Goal: Information Seeking & Learning: Compare options

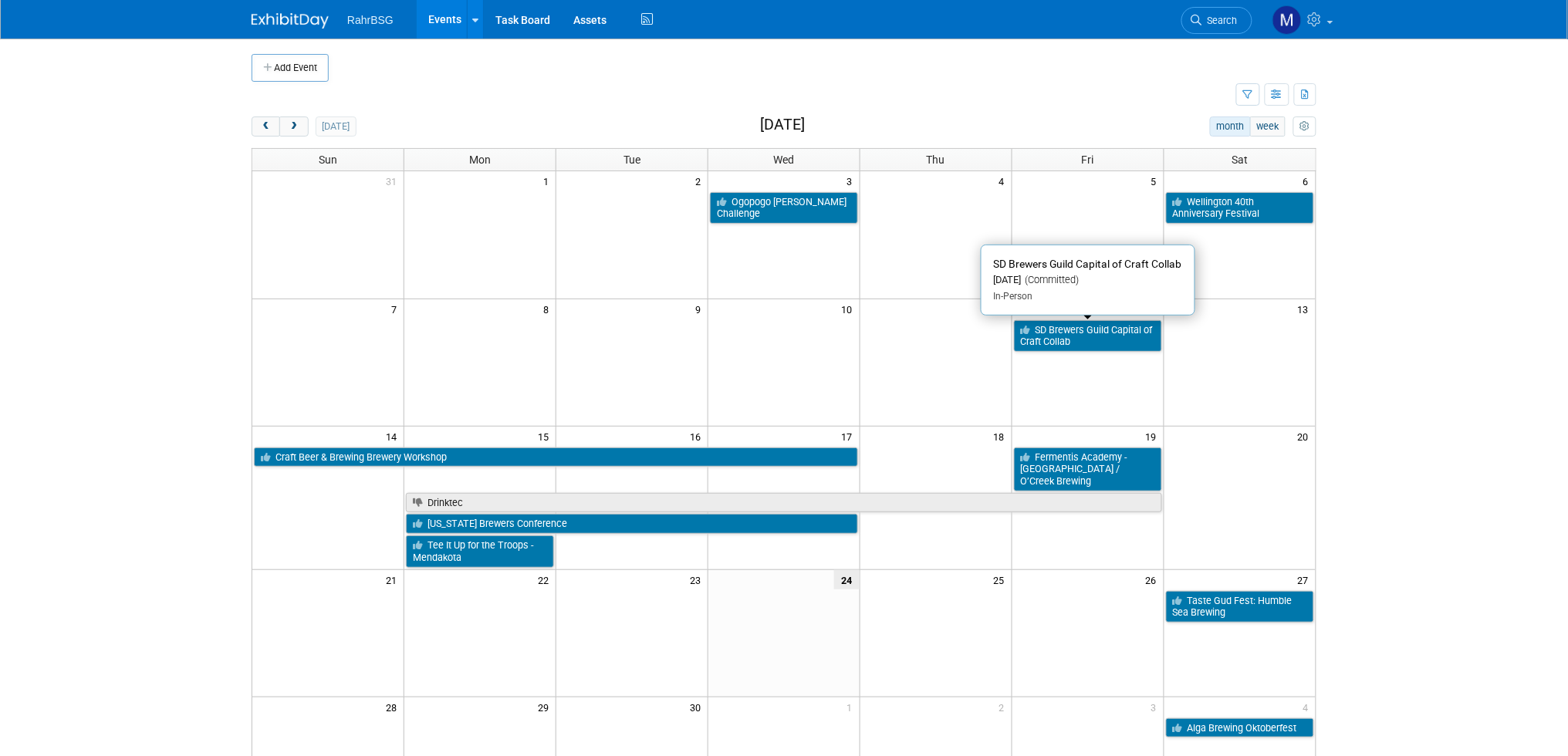
click at [1090, 343] on link "SD Brewers Guild Capital of Craft Collab" at bounding box center [1087, 336] width 148 height 32
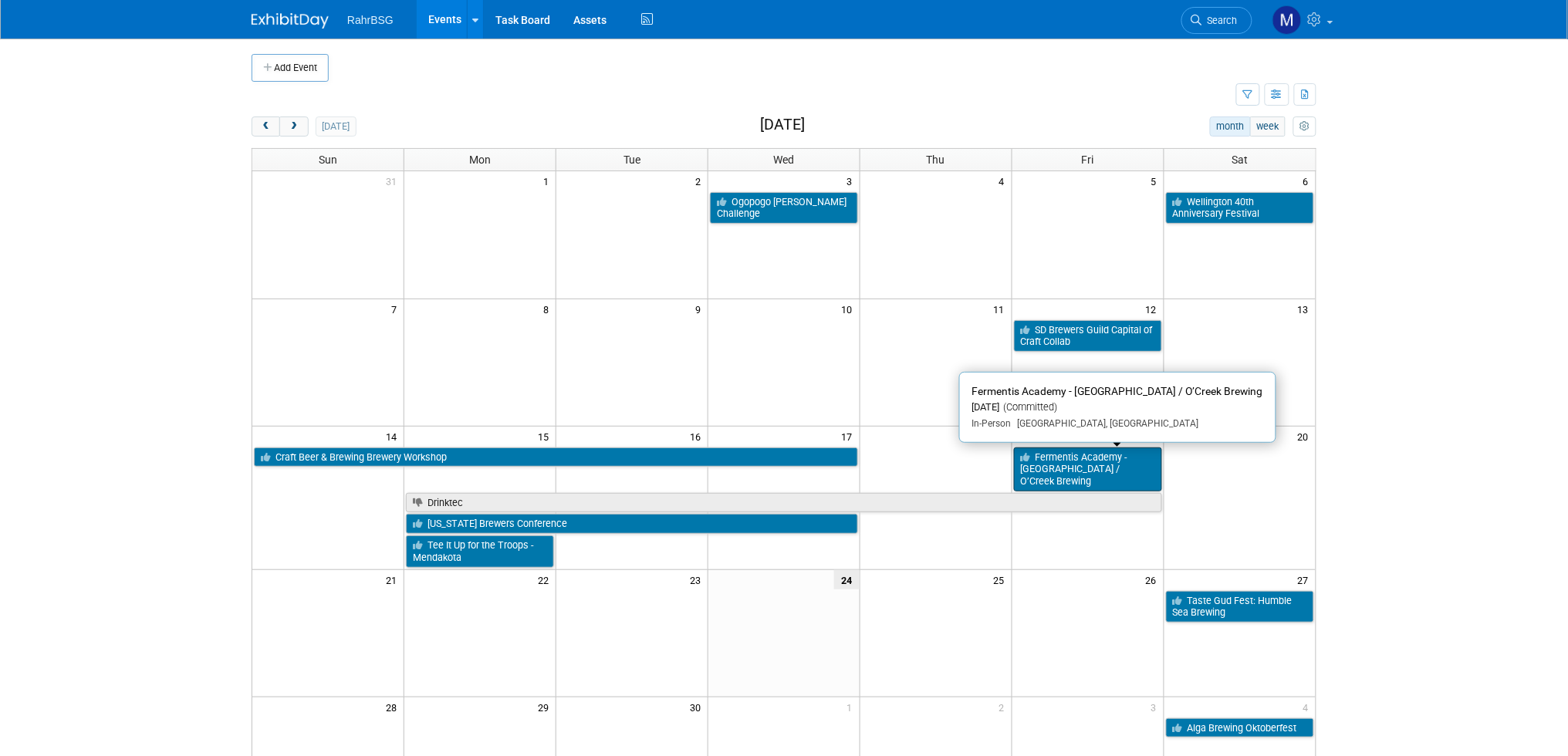
click at [1107, 461] on link "Fermentis Academy - Moncton / O’Creek Brewing" at bounding box center [1087, 469] width 148 height 44
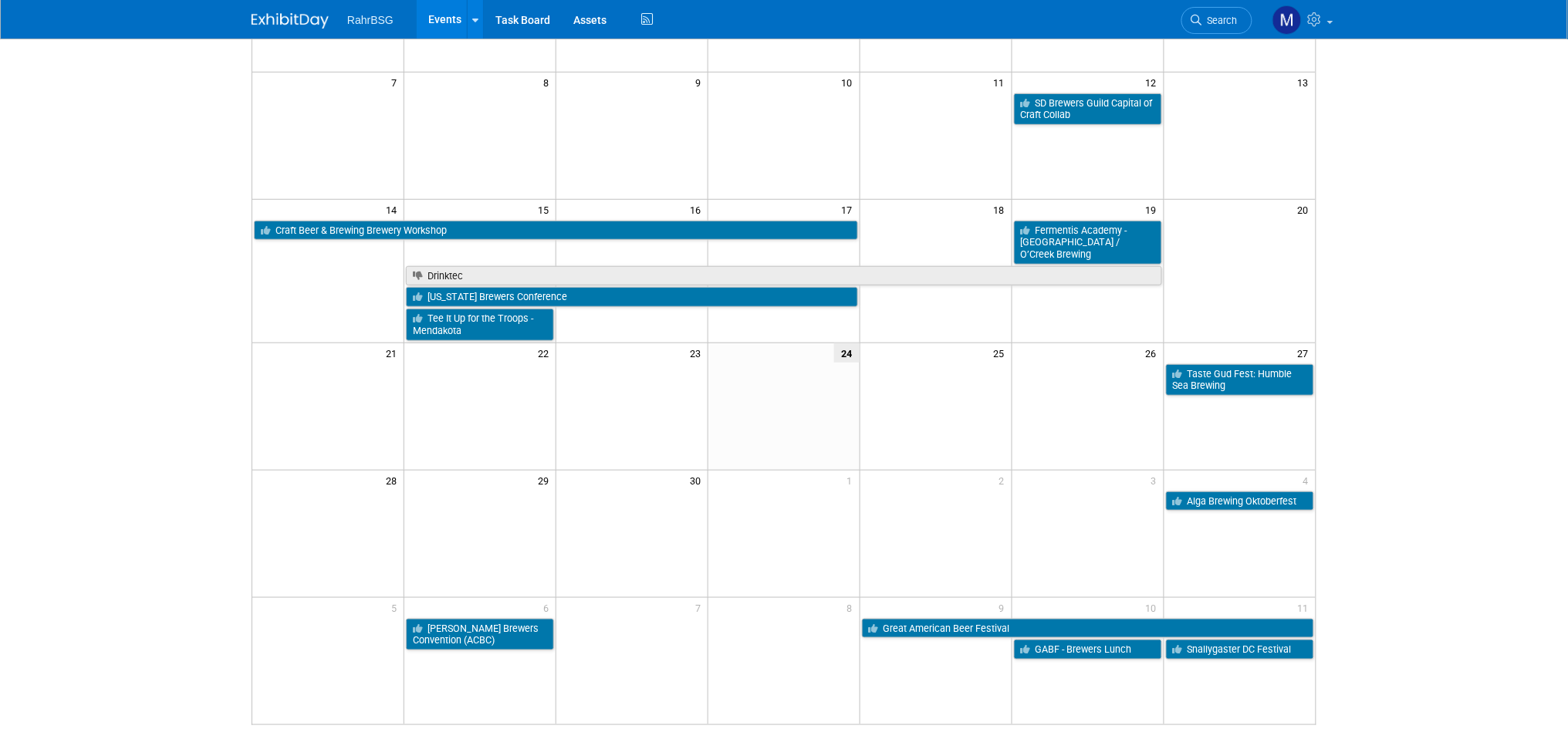
scroll to position [231, 0]
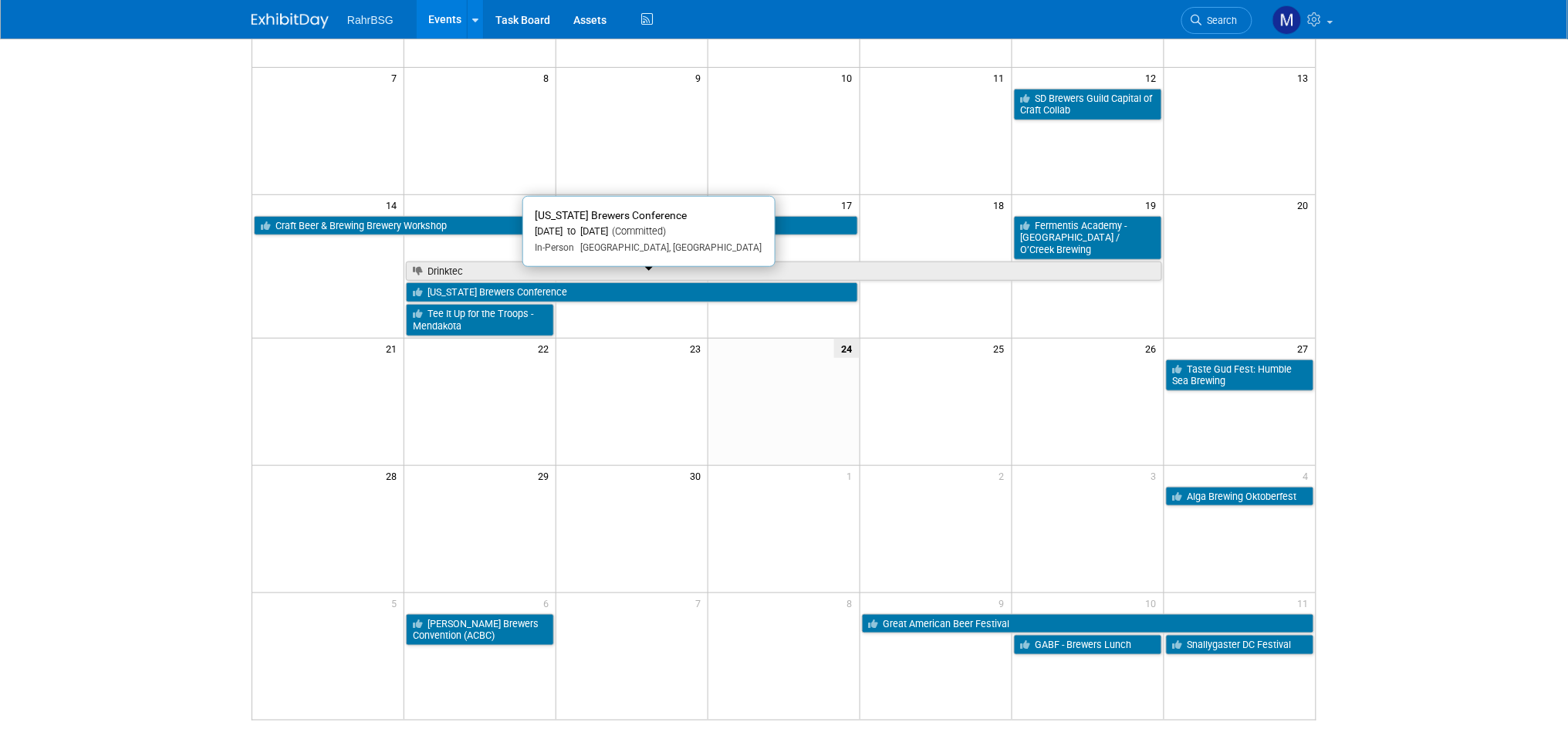
click at [638, 286] on link "[US_STATE] Brewers Conference" at bounding box center [632, 292] width 452 height 20
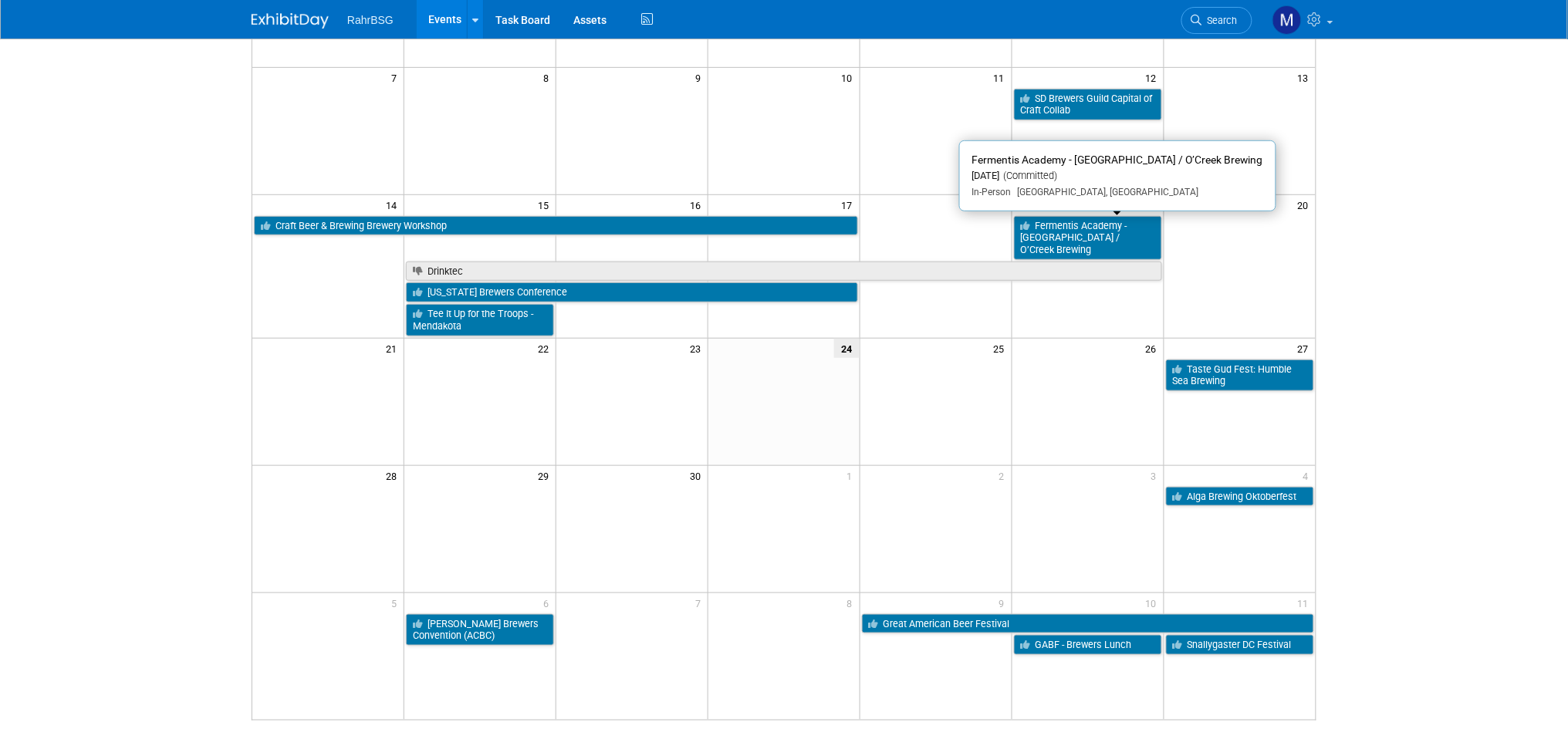
click at [1096, 231] on link "Fermentis Academy - Moncton / O’Creek Brewing" at bounding box center [1087, 238] width 148 height 44
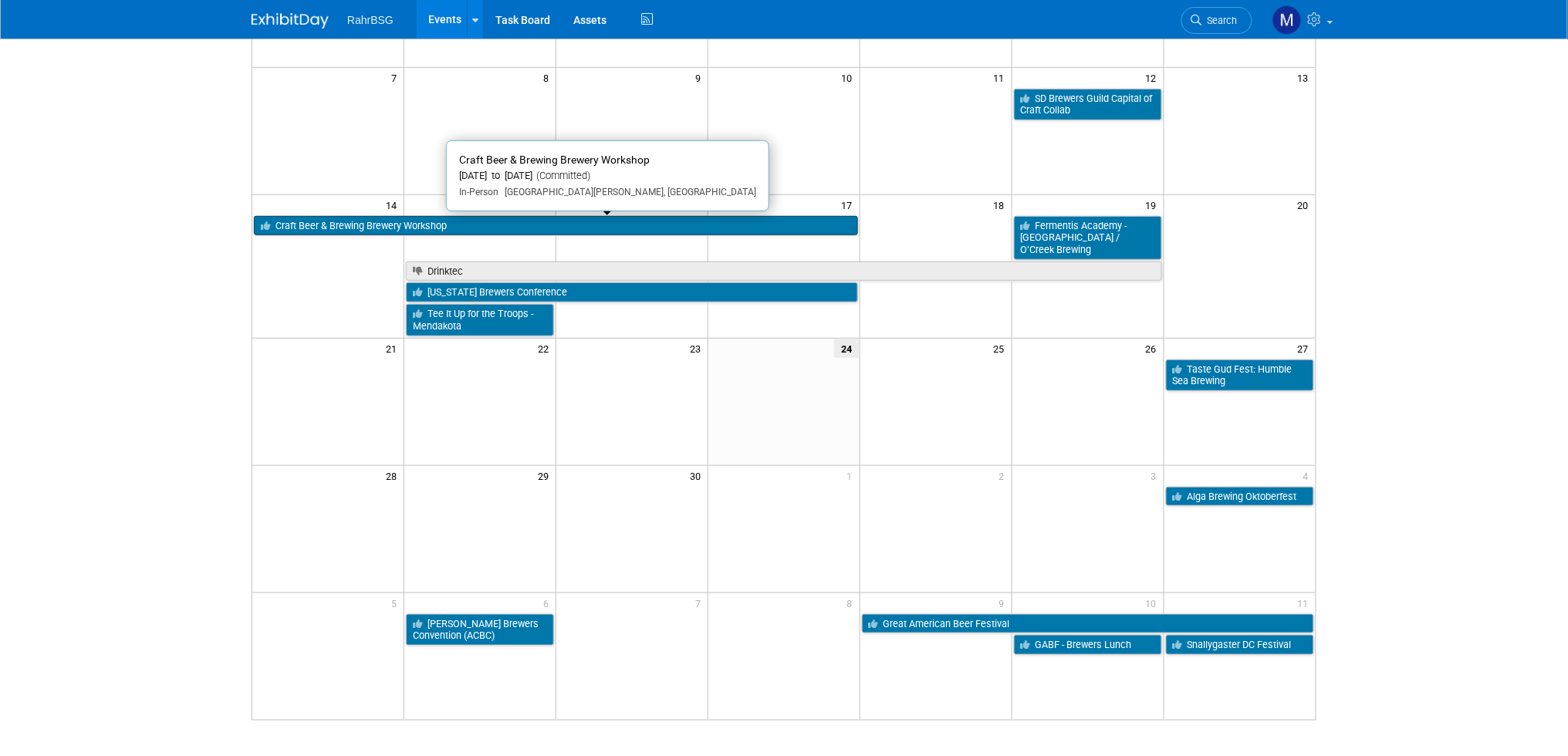
click at [531, 220] on link "Craft Beer & Brewing Brewery Workshop" at bounding box center [556, 226] width 604 height 20
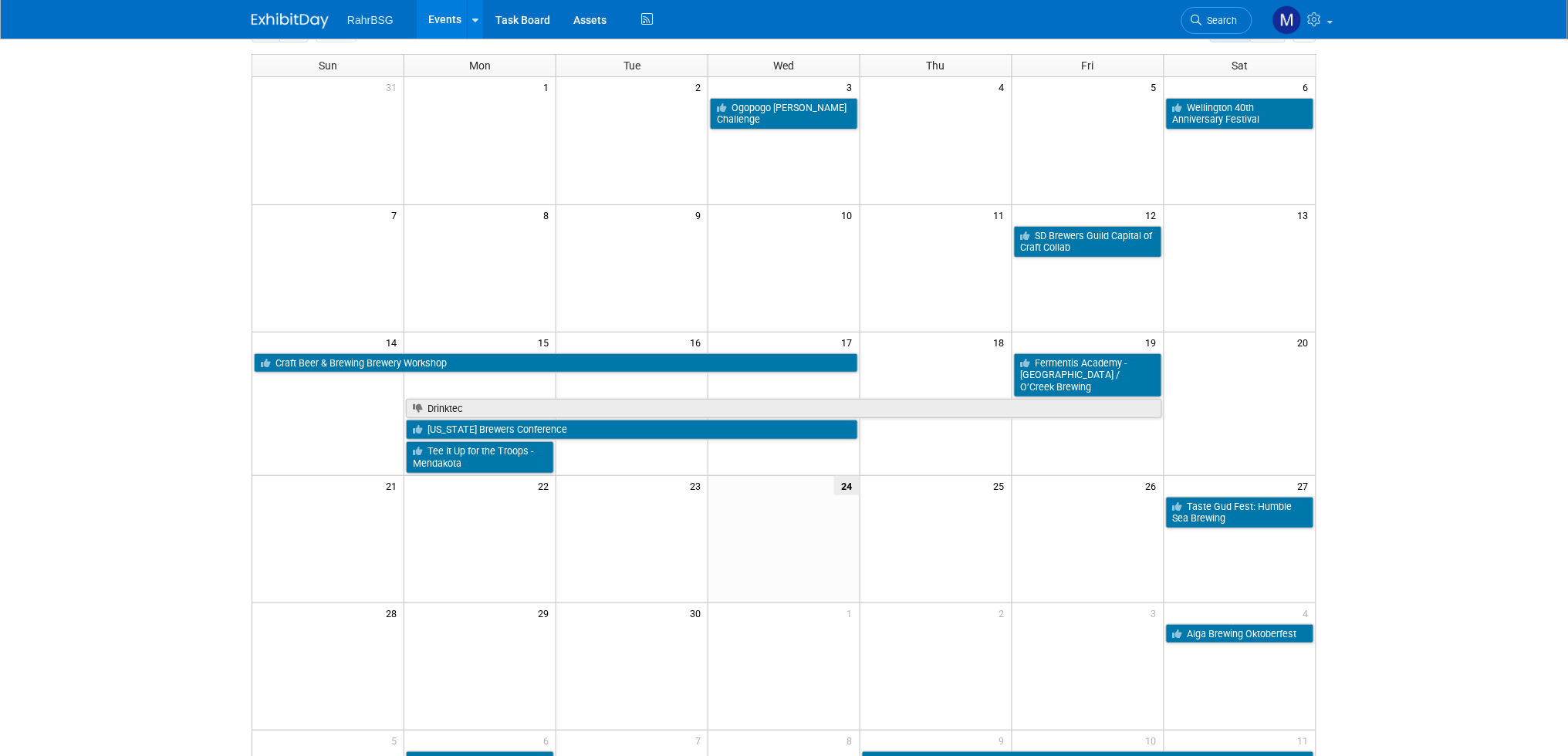
scroll to position [0, 0]
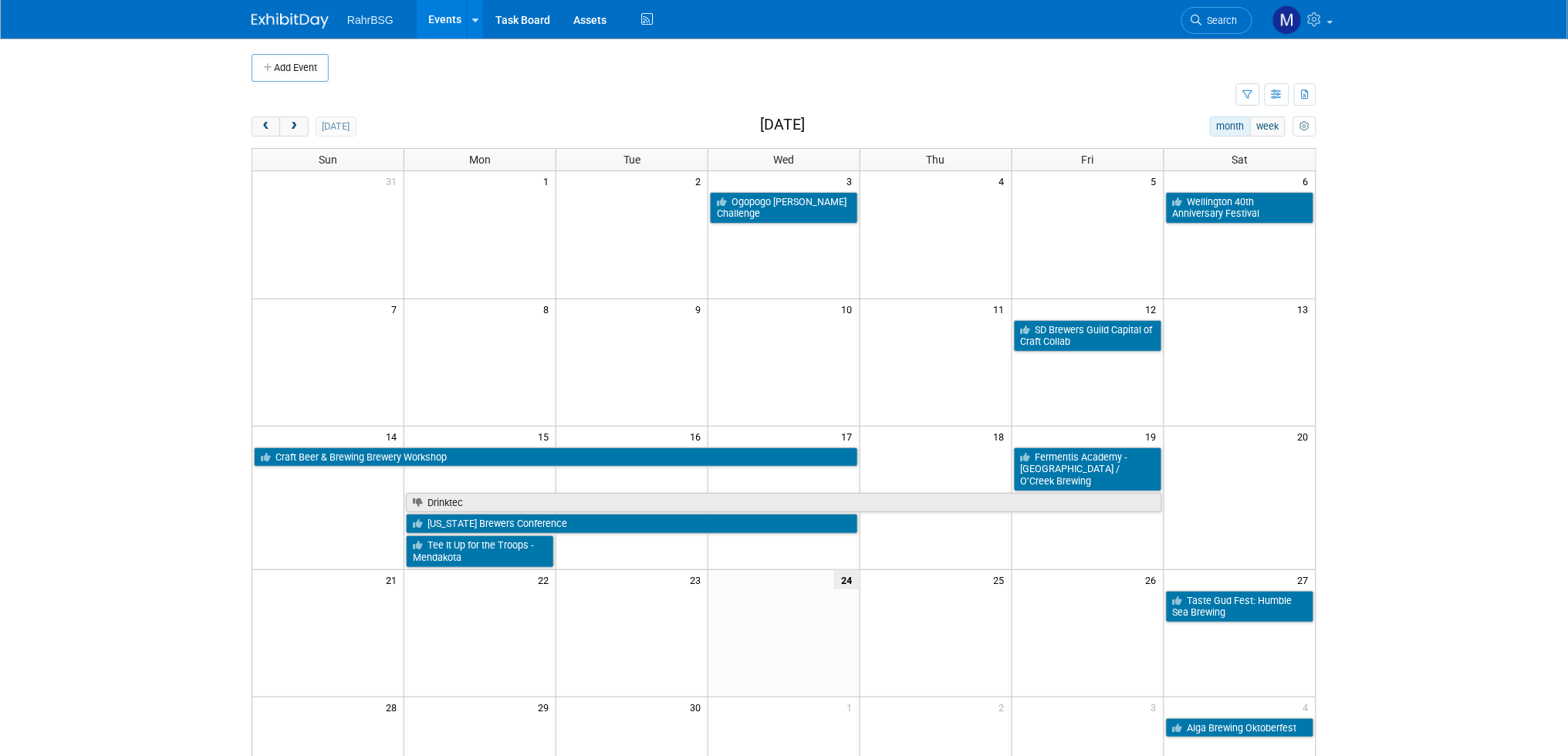
click at [808, 192] on td "Ogopogo Brewer’s Challenge" at bounding box center [785, 207] width 152 height 34
click at [805, 213] on link "Ogopogo Brewer’s Challenge" at bounding box center [783, 208] width 148 height 32
click at [1196, 212] on link "Wellington 40th Anniversary Festival" at bounding box center [1240, 208] width 148 height 32
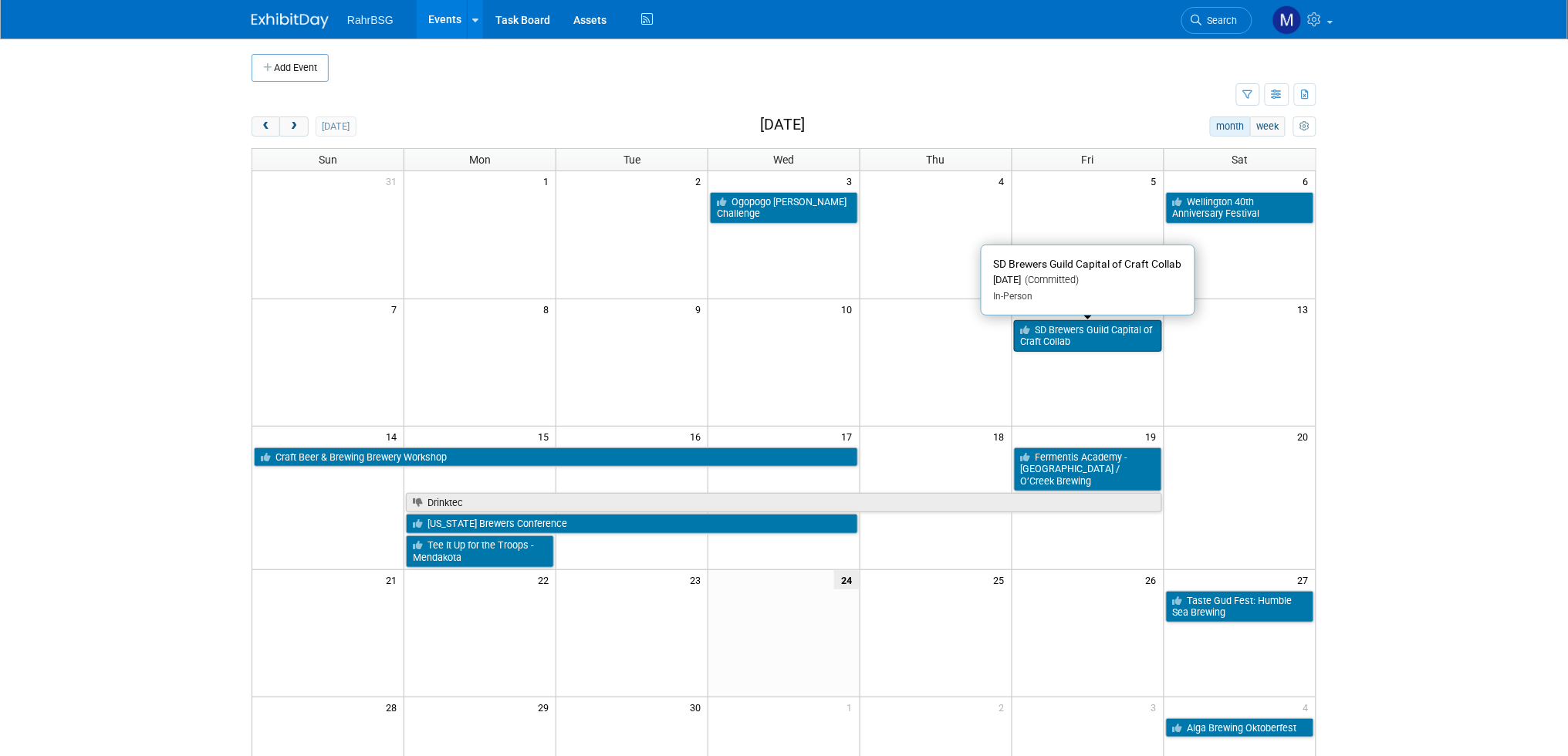
click at [1111, 328] on link "SD Brewers Guild Capital of Craft Collab" at bounding box center [1087, 336] width 148 height 32
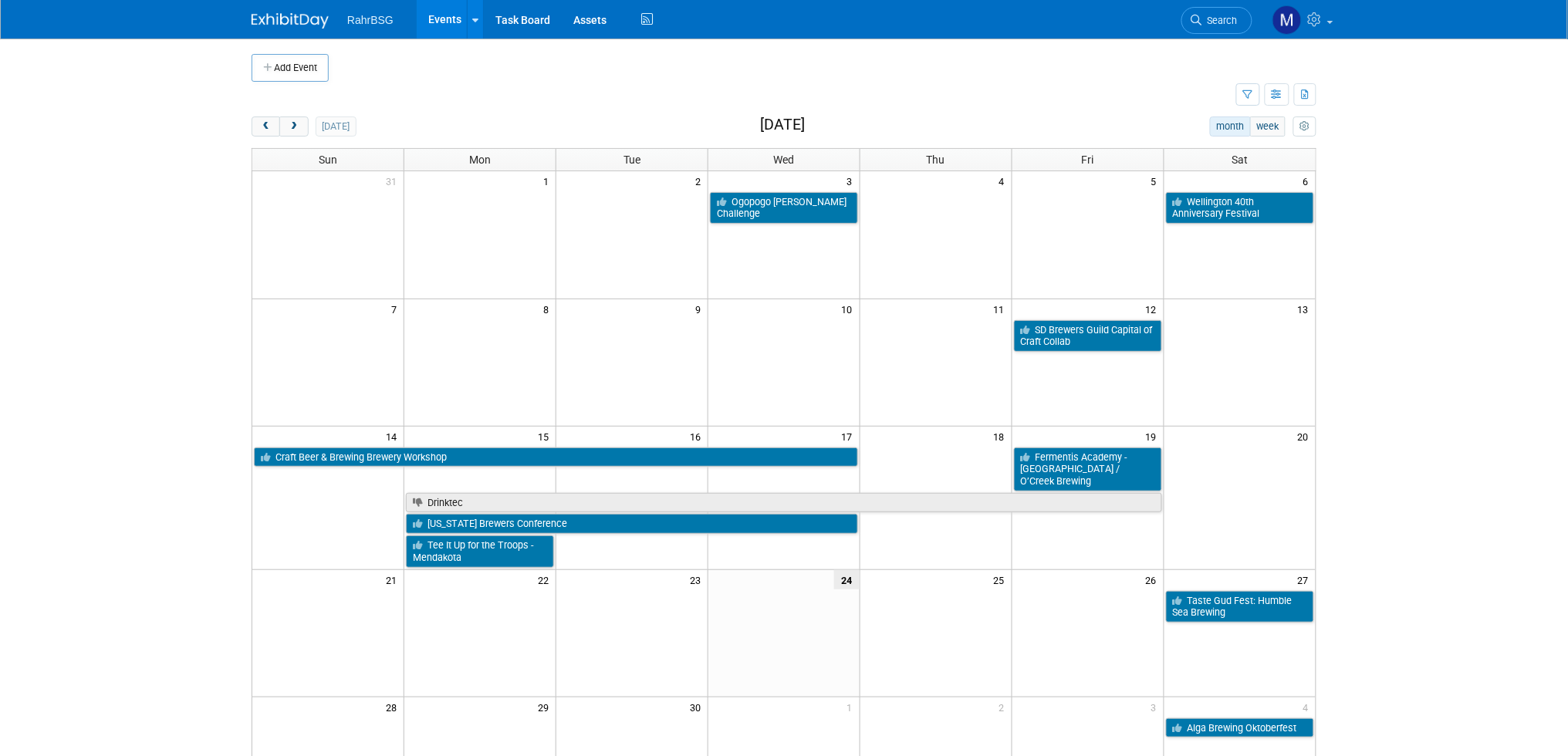
click at [1358, 345] on body "RahrBSG Events Add Event Bulk Upload Events Shareable Event Boards Recently Vie…" at bounding box center [784, 378] width 1568 height 756
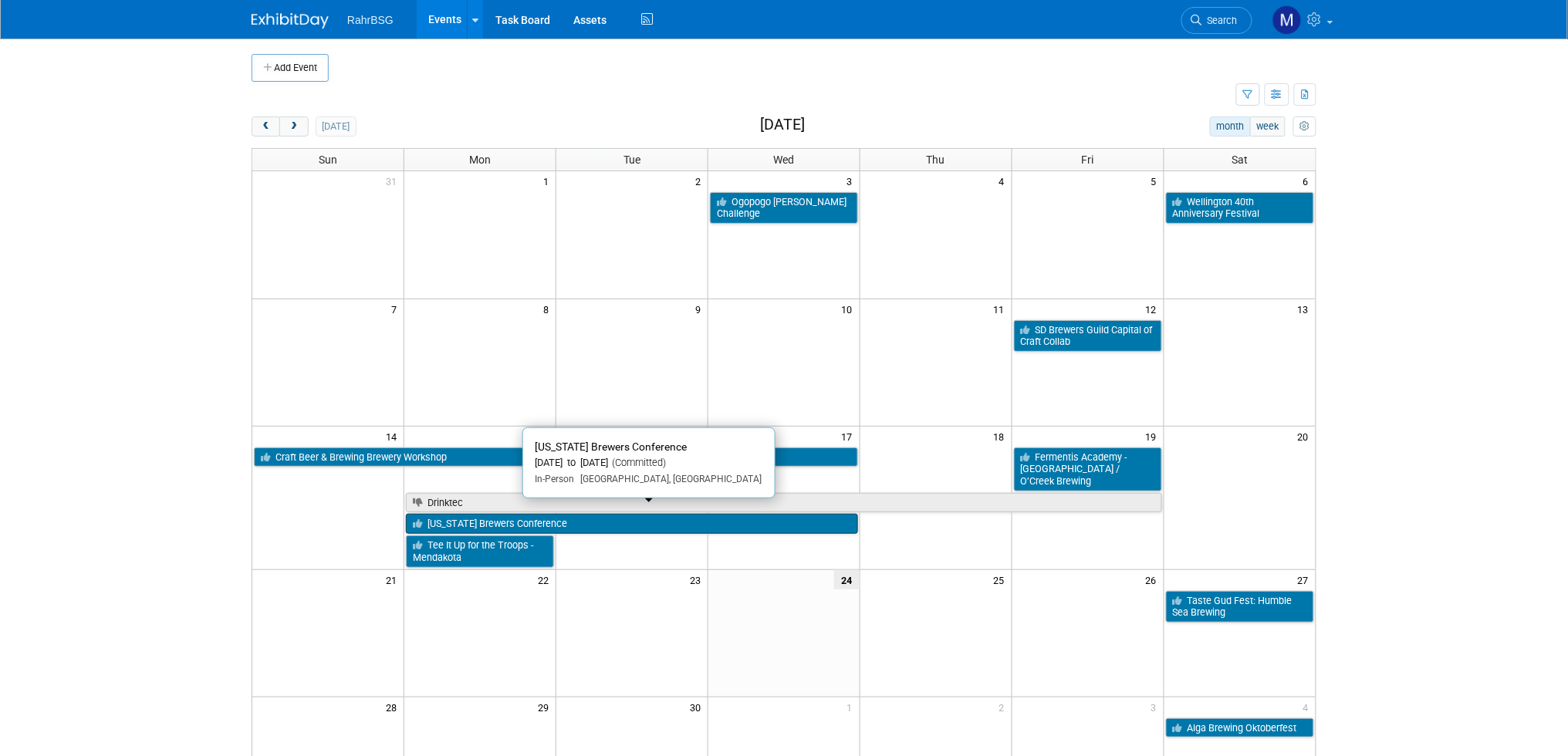
click at [580, 514] on link "[US_STATE] Brewers Conference" at bounding box center [632, 524] width 452 height 20
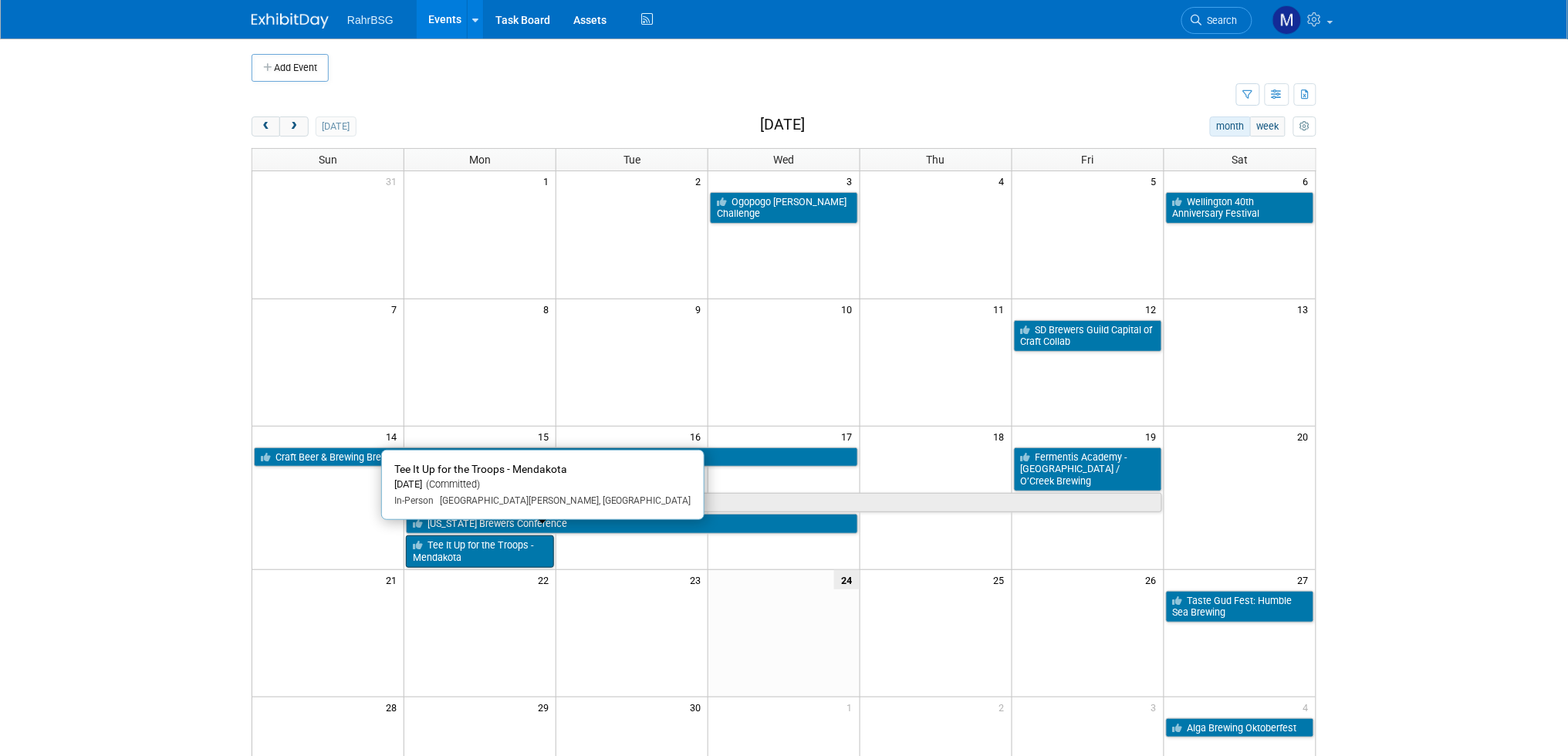
click at [497, 544] on link "Tee It Up for the Troops - Mendakota" at bounding box center [479, 551] width 148 height 32
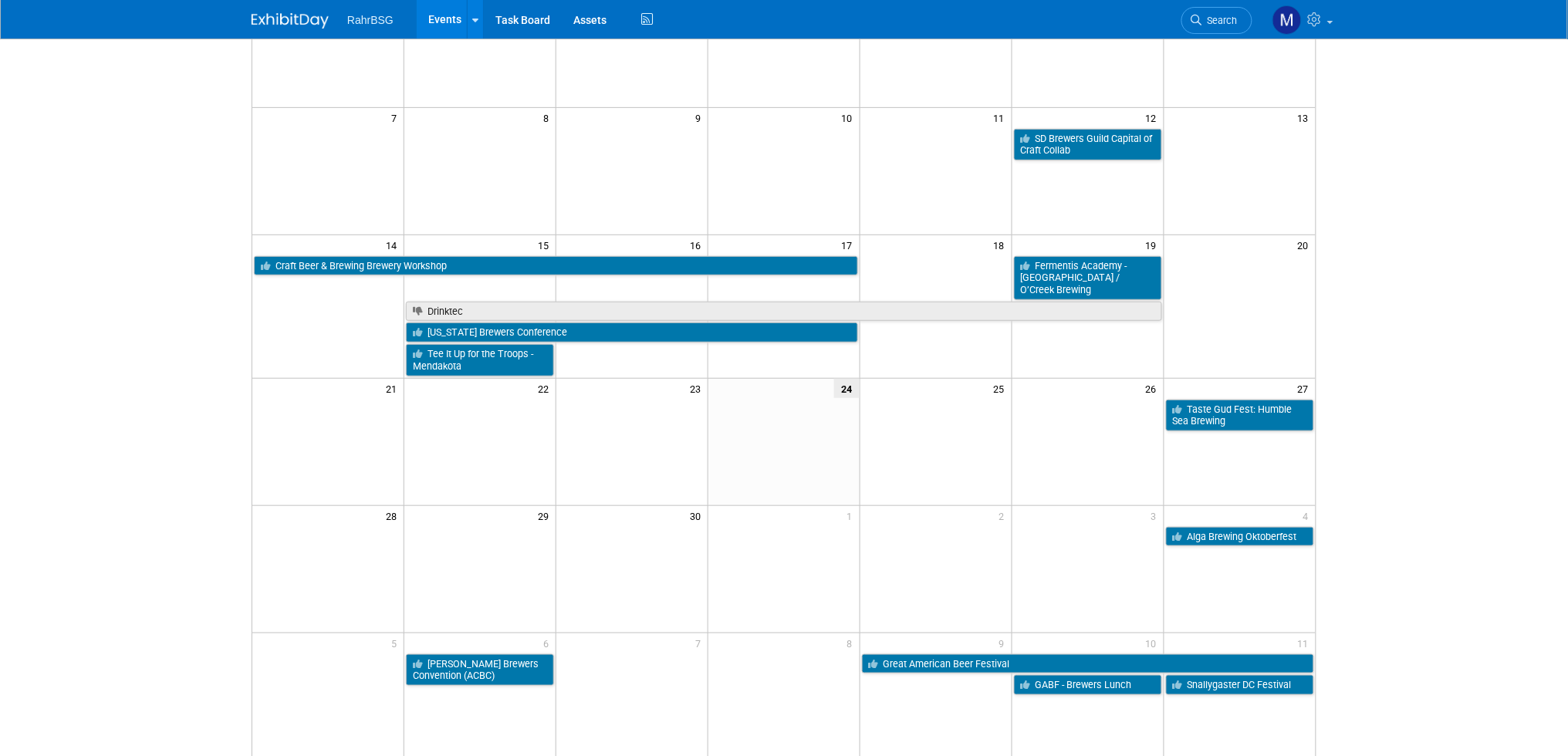
scroll to position [347, 0]
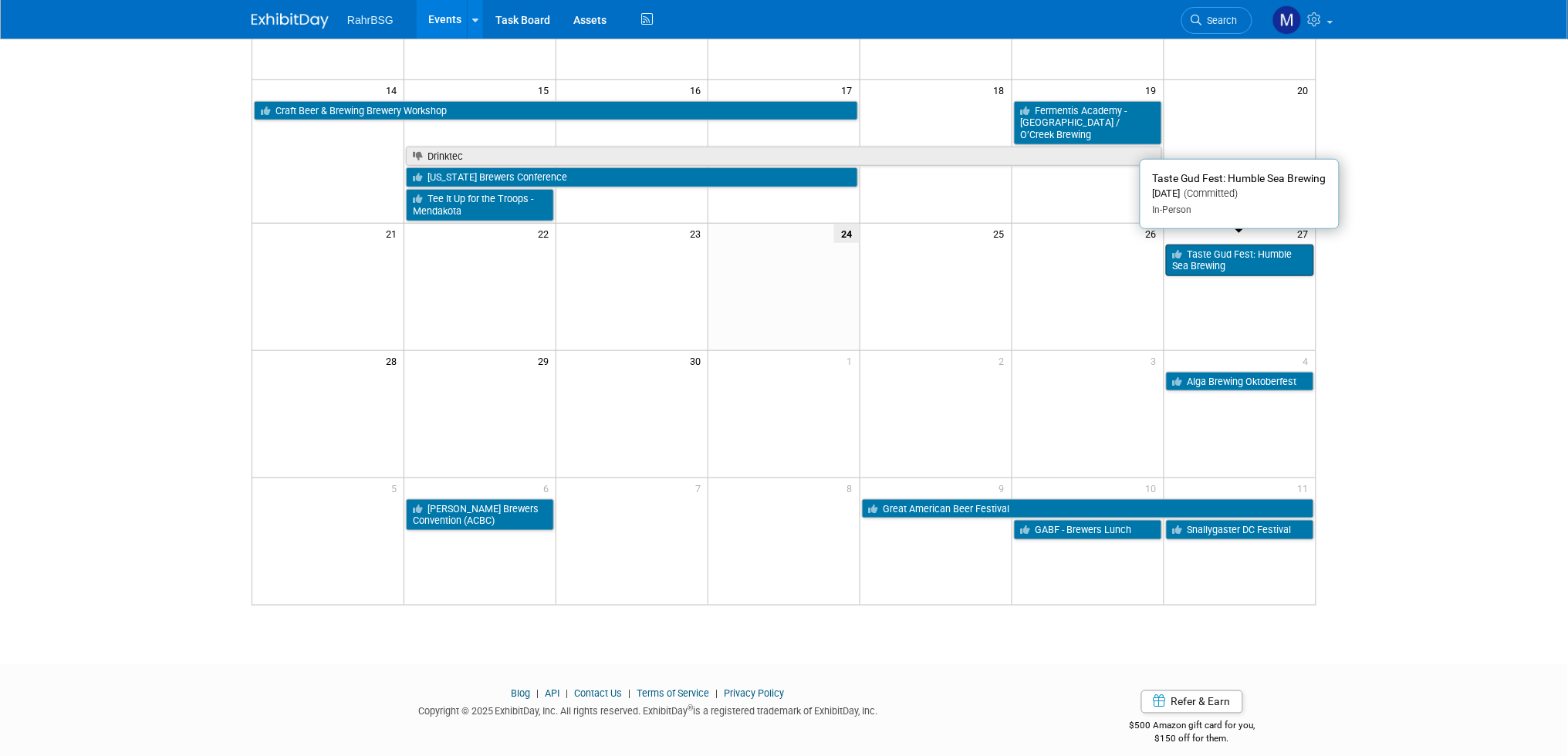
click at [1258, 250] on link "Taste Gud Fest: Humble Sea Brewing" at bounding box center [1240, 260] width 148 height 32
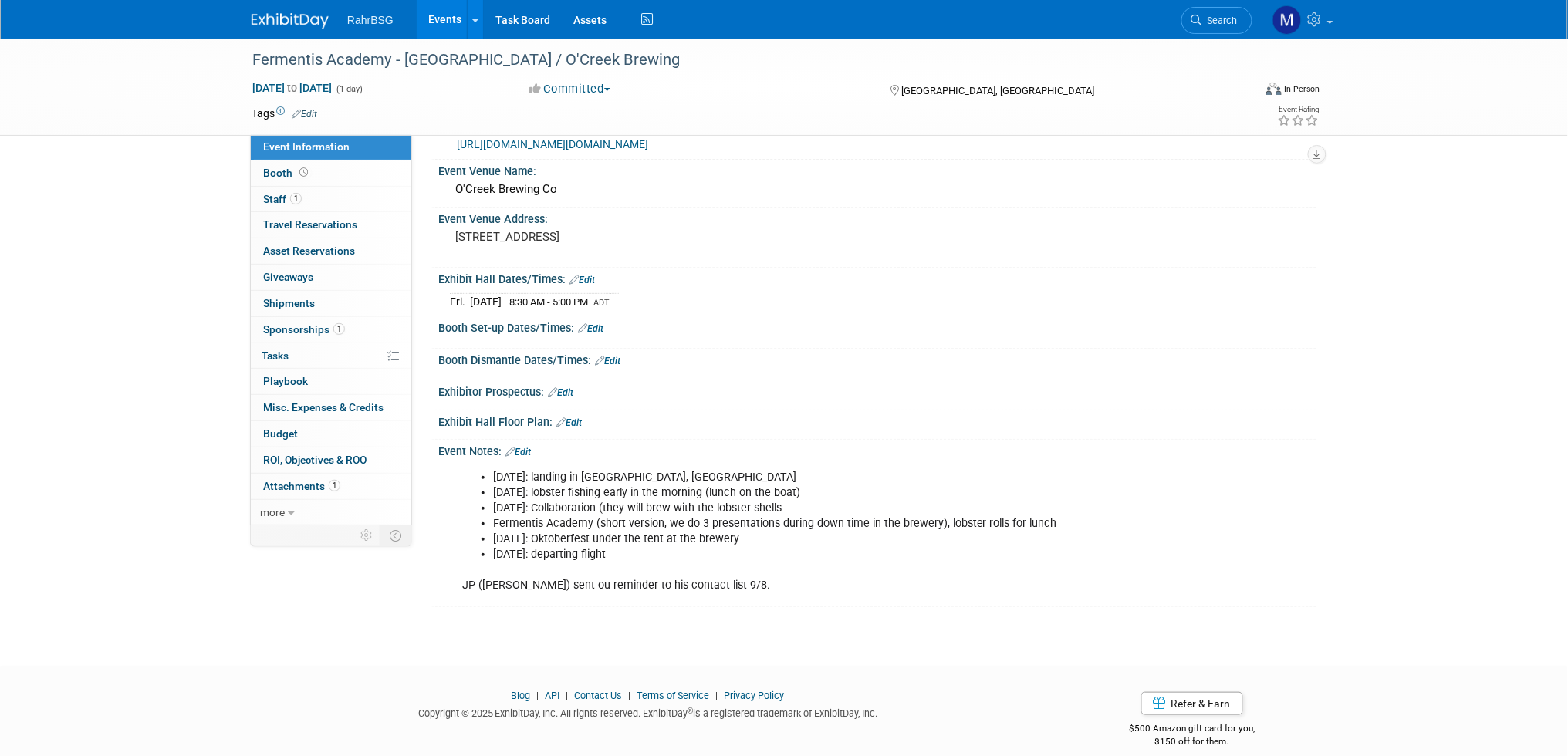
scroll to position [54, 0]
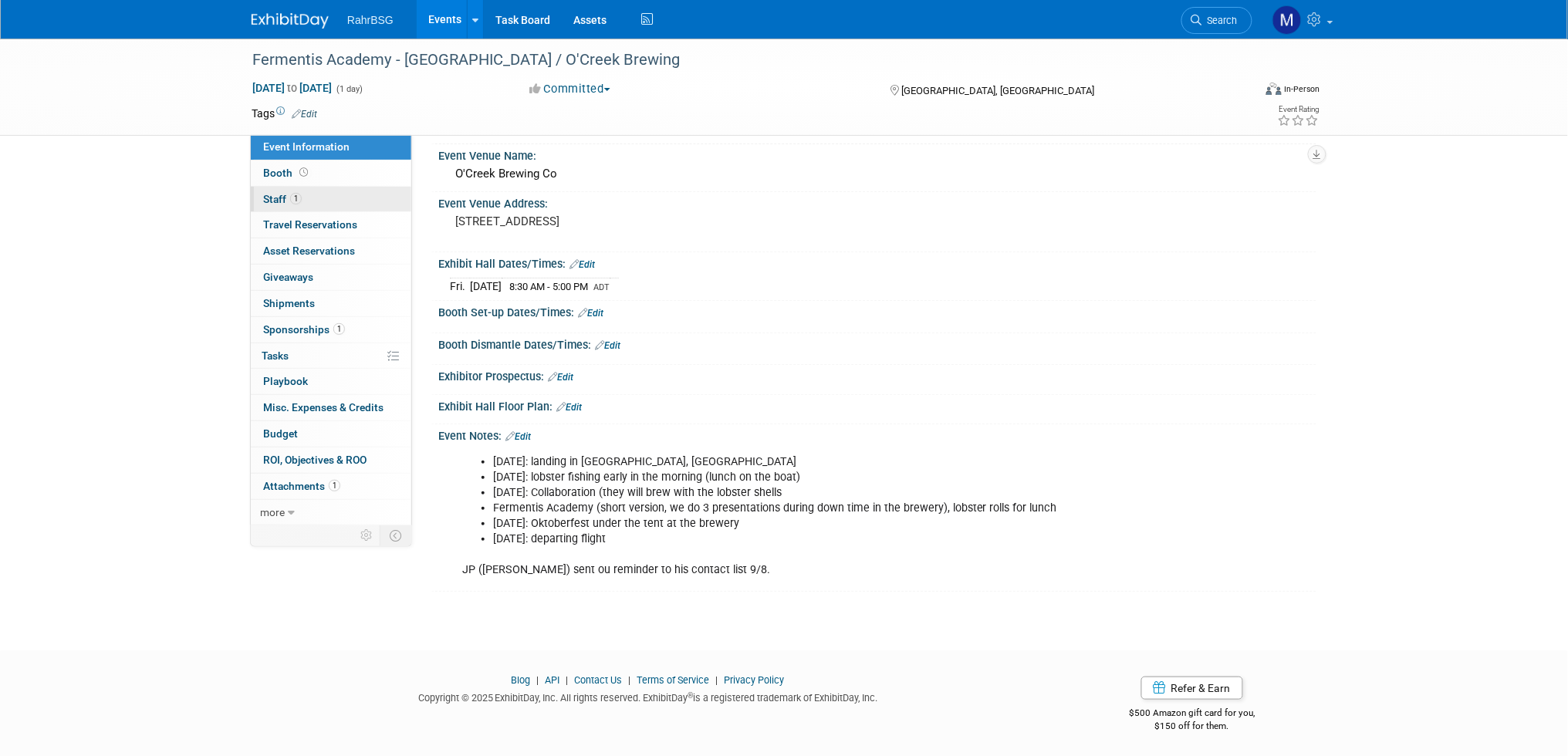
click at [309, 189] on link "1 Staff 1" at bounding box center [330, 200] width 161 height 25
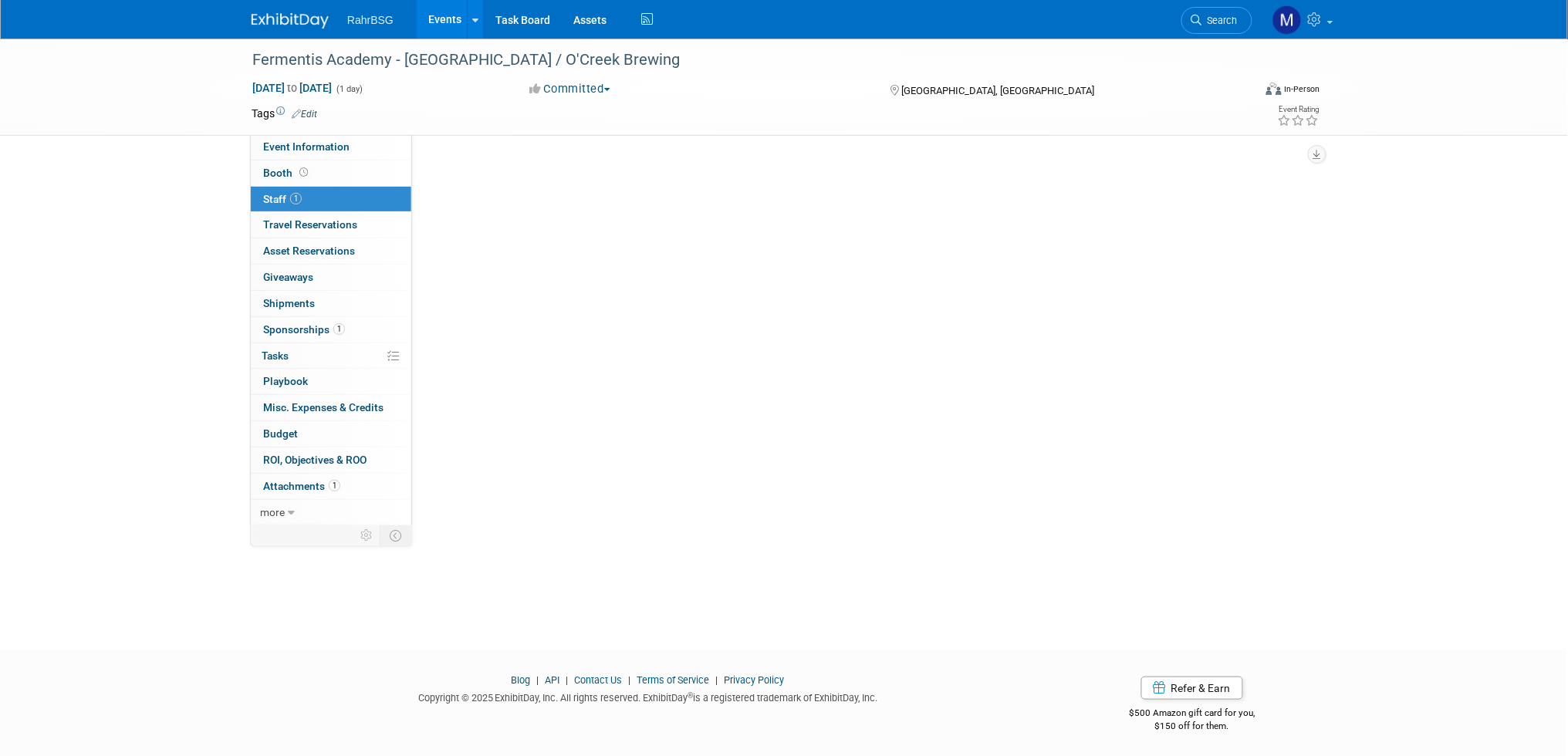
scroll to position [0, 0]
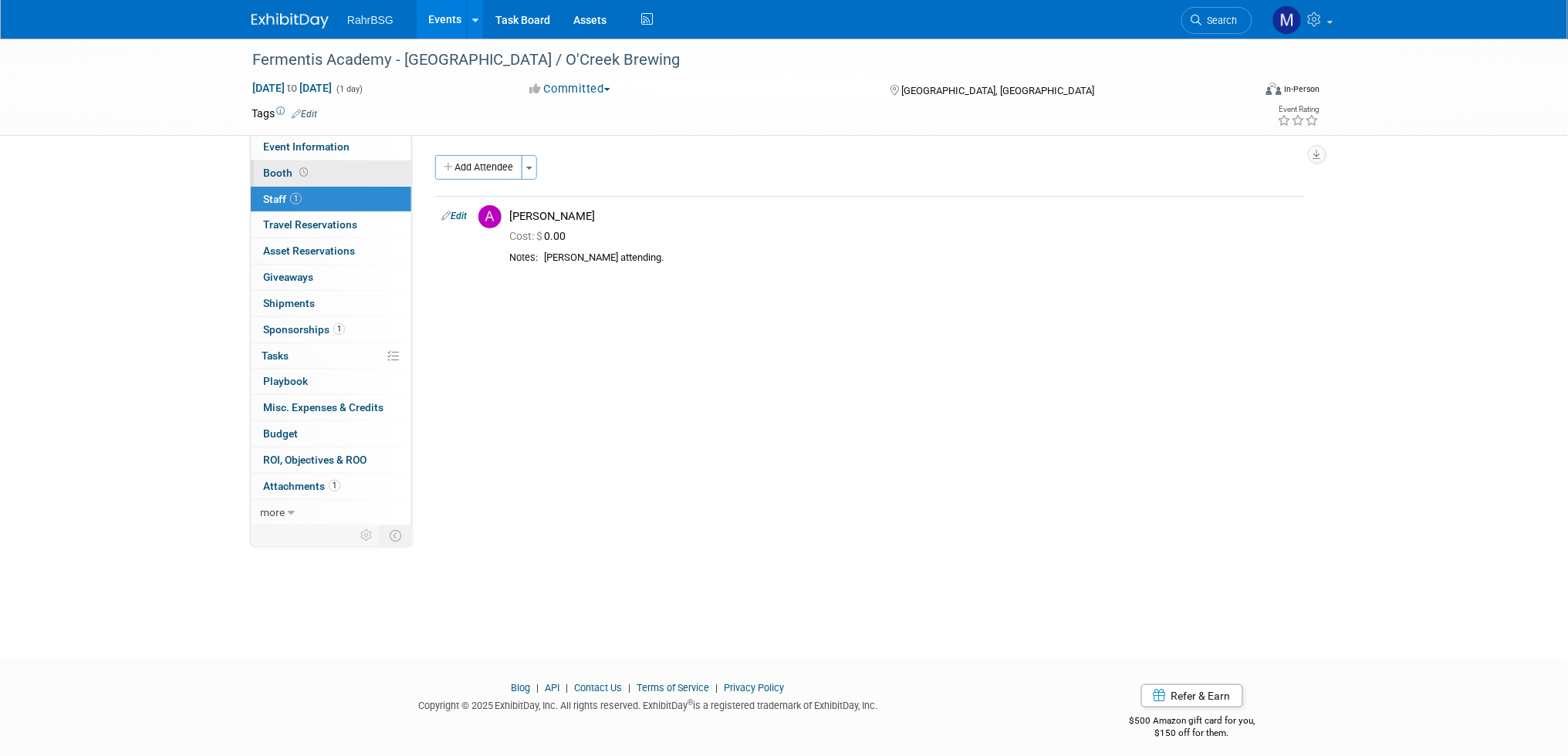
click at [312, 182] on link "Booth" at bounding box center [330, 173] width 161 height 25
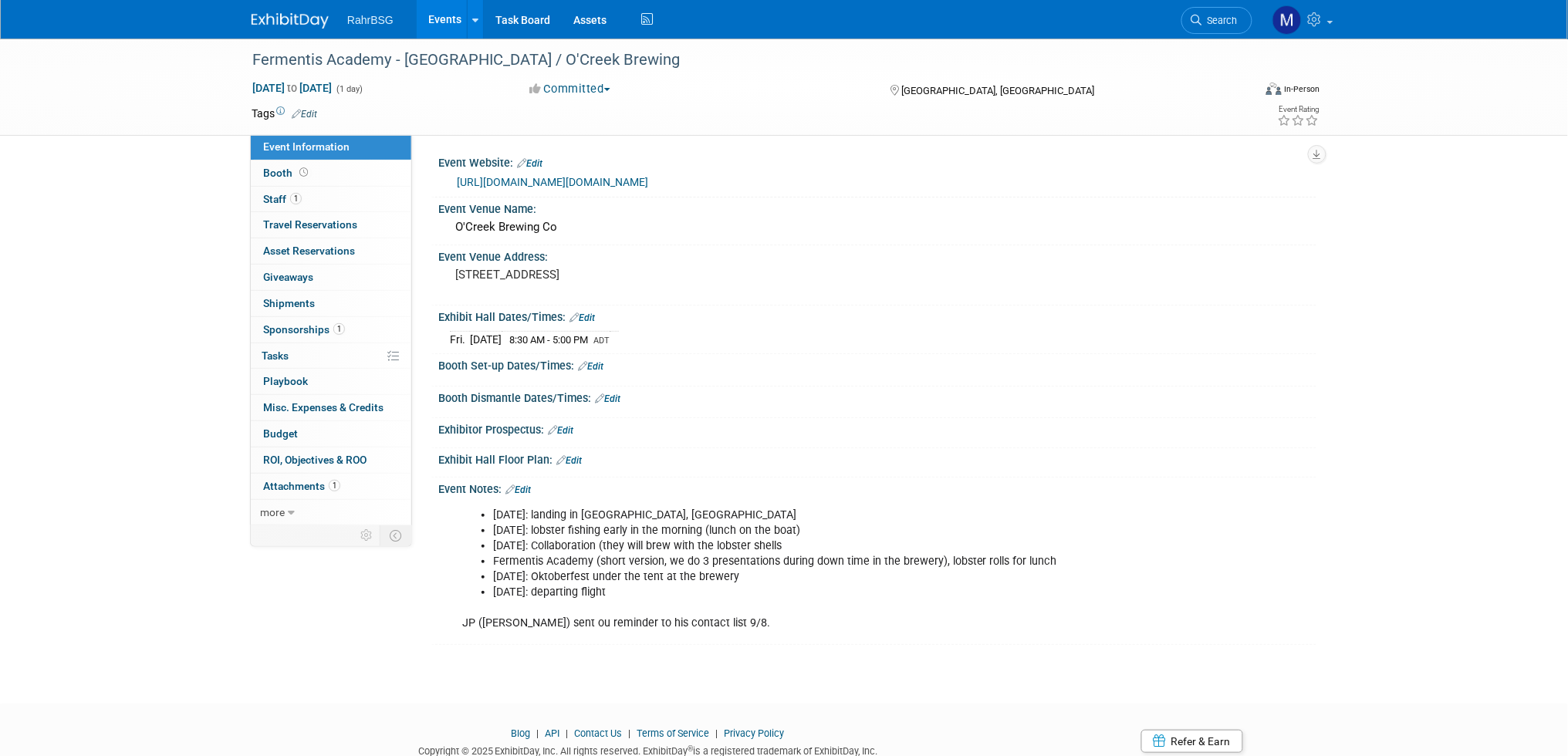
click at [1328, 363] on div "Fermentis Academy - [GEOGRAPHIC_DATA] / O'Creek Brewing [DATE] to [DATE] (1 day…" at bounding box center [784, 358] width 1568 height 637
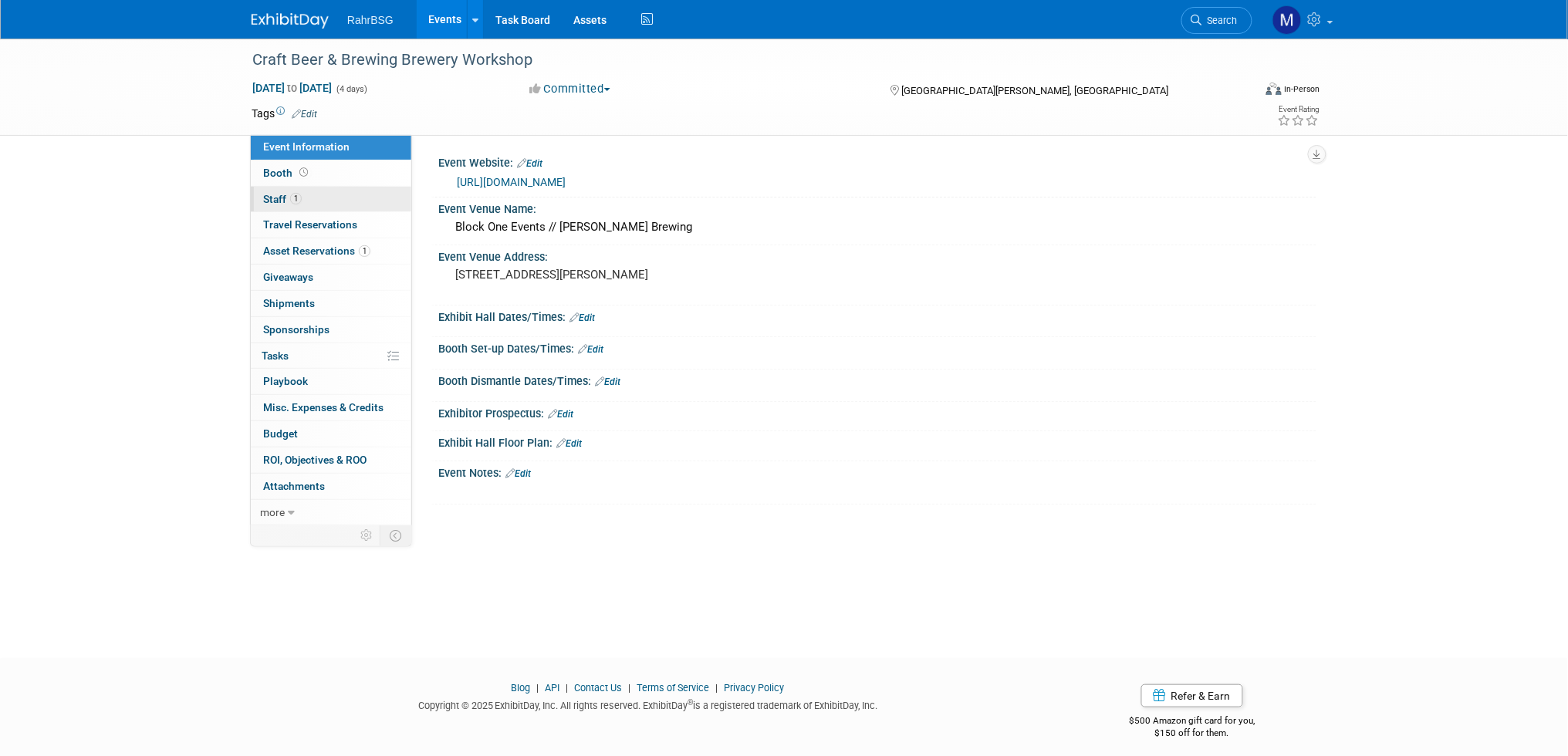
click at [296, 208] on link "1 Staff 1" at bounding box center [330, 200] width 161 height 25
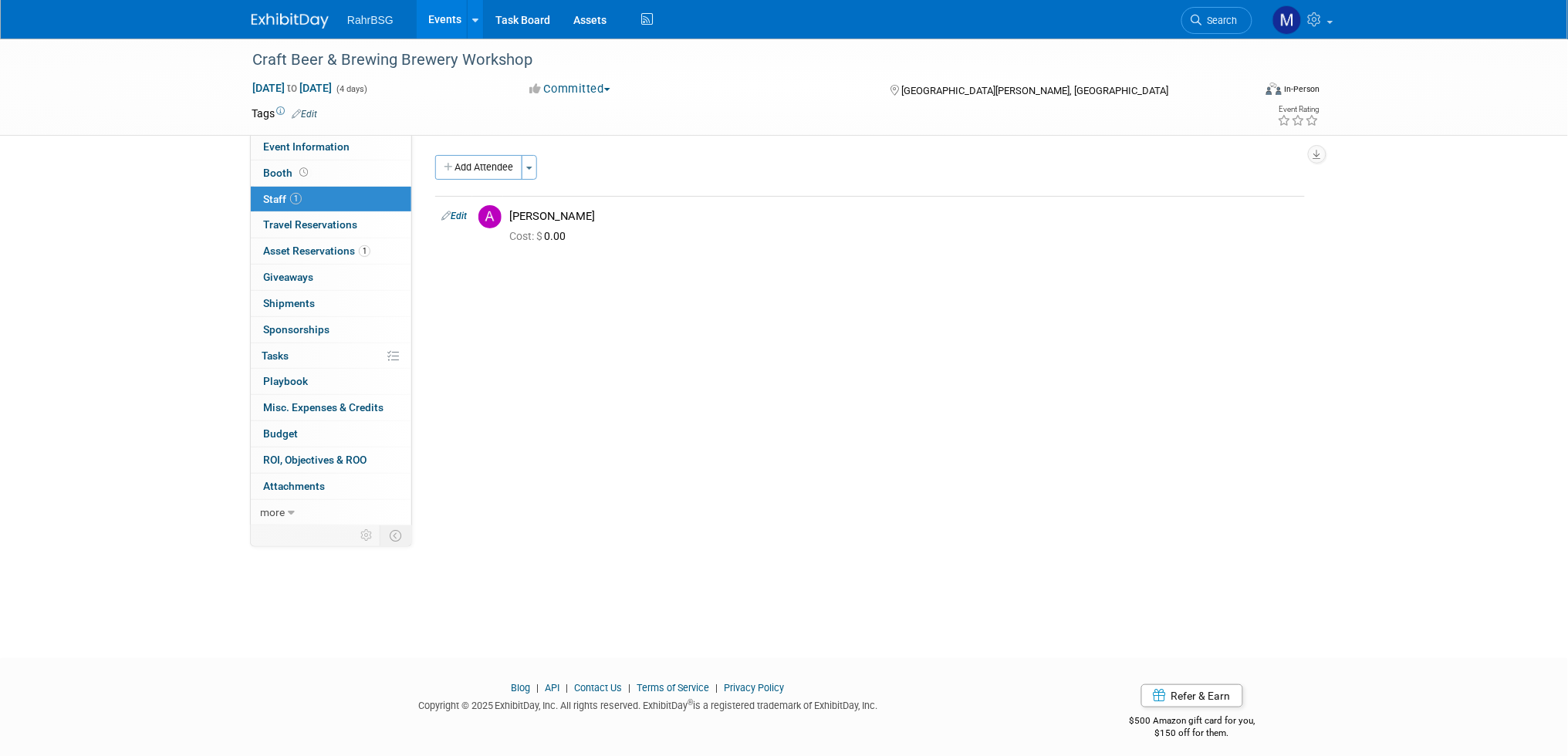
drag, startPoint x: 1387, startPoint y: 221, endPoint x: 998, endPoint y: 125, distance: 400.7
click at [1387, 221] on div "Craft Beer & Brewing Brewery Workshop [DATE] to [DATE] (4 days) [DATE] to [DATE…" at bounding box center [784, 335] width 1568 height 592
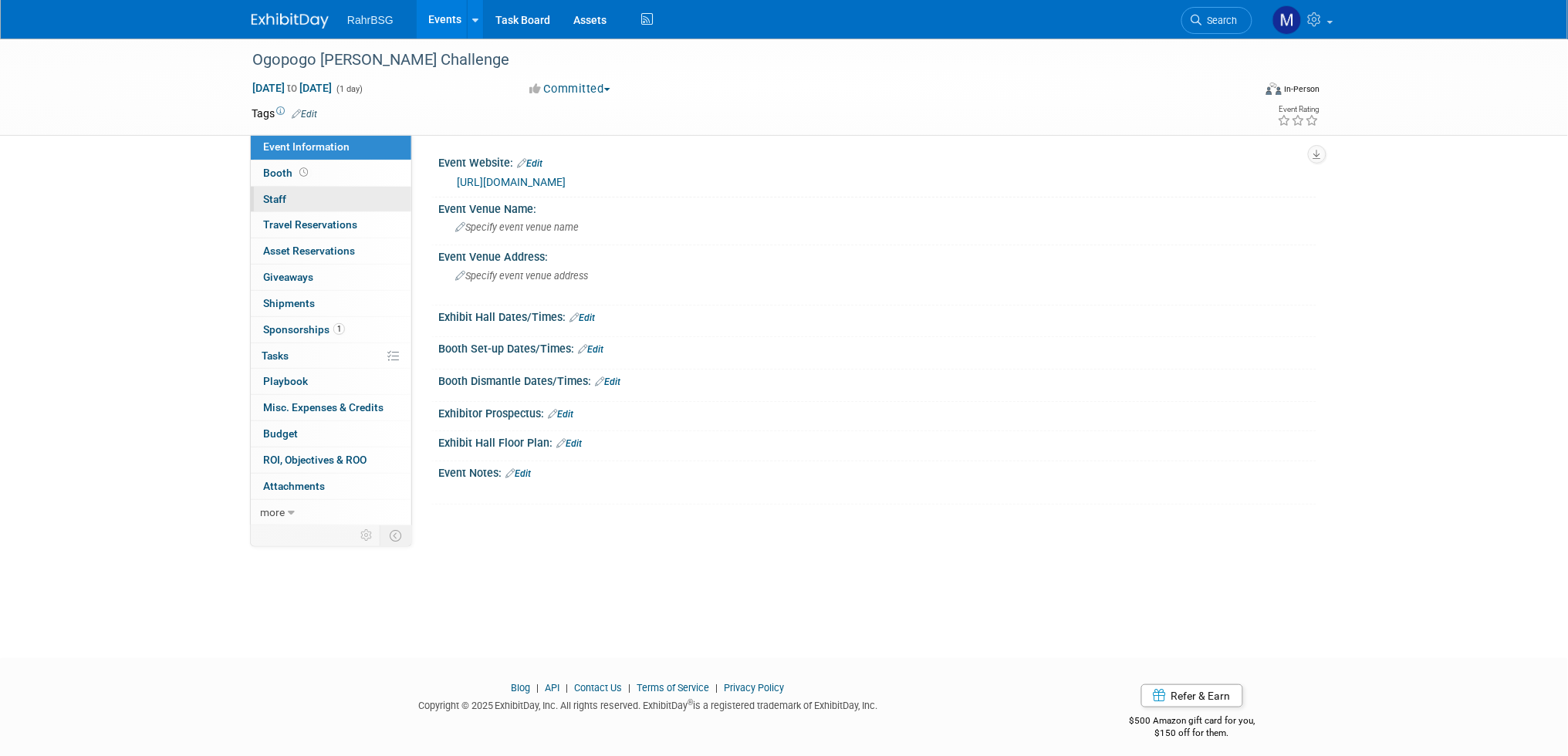
click at [325, 193] on link "0 Staff 0" at bounding box center [330, 200] width 161 height 25
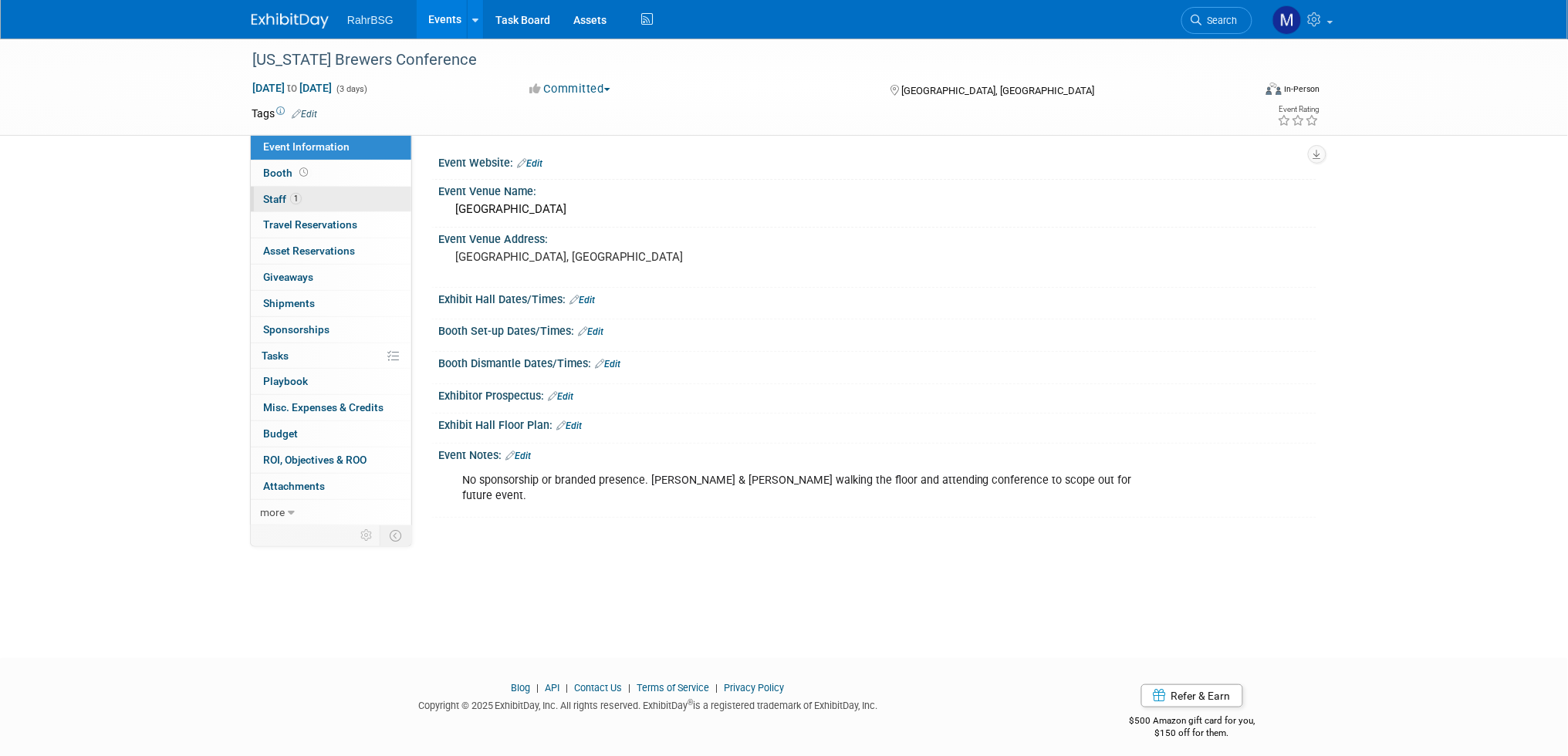
click at [344, 198] on link "1 Staff 1" at bounding box center [330, 200] width 161 height 25
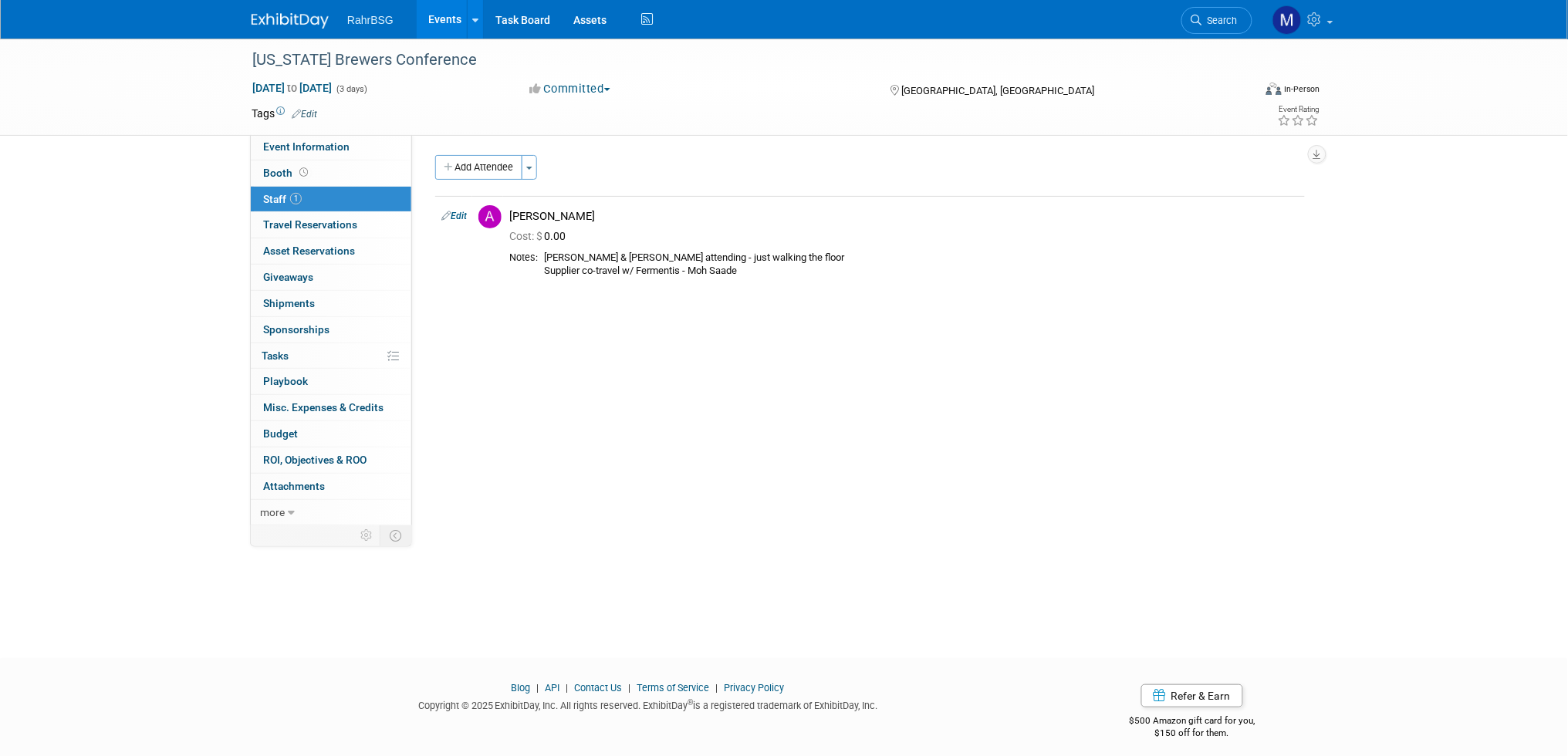
click at [1358, 312] on div "Virginia Brewers Conference Sep 15, 2025 to Sep 17, 2025 (3 days) Sep 15, 2025 …" at bounding box center [784, 335] width 1568 height 592
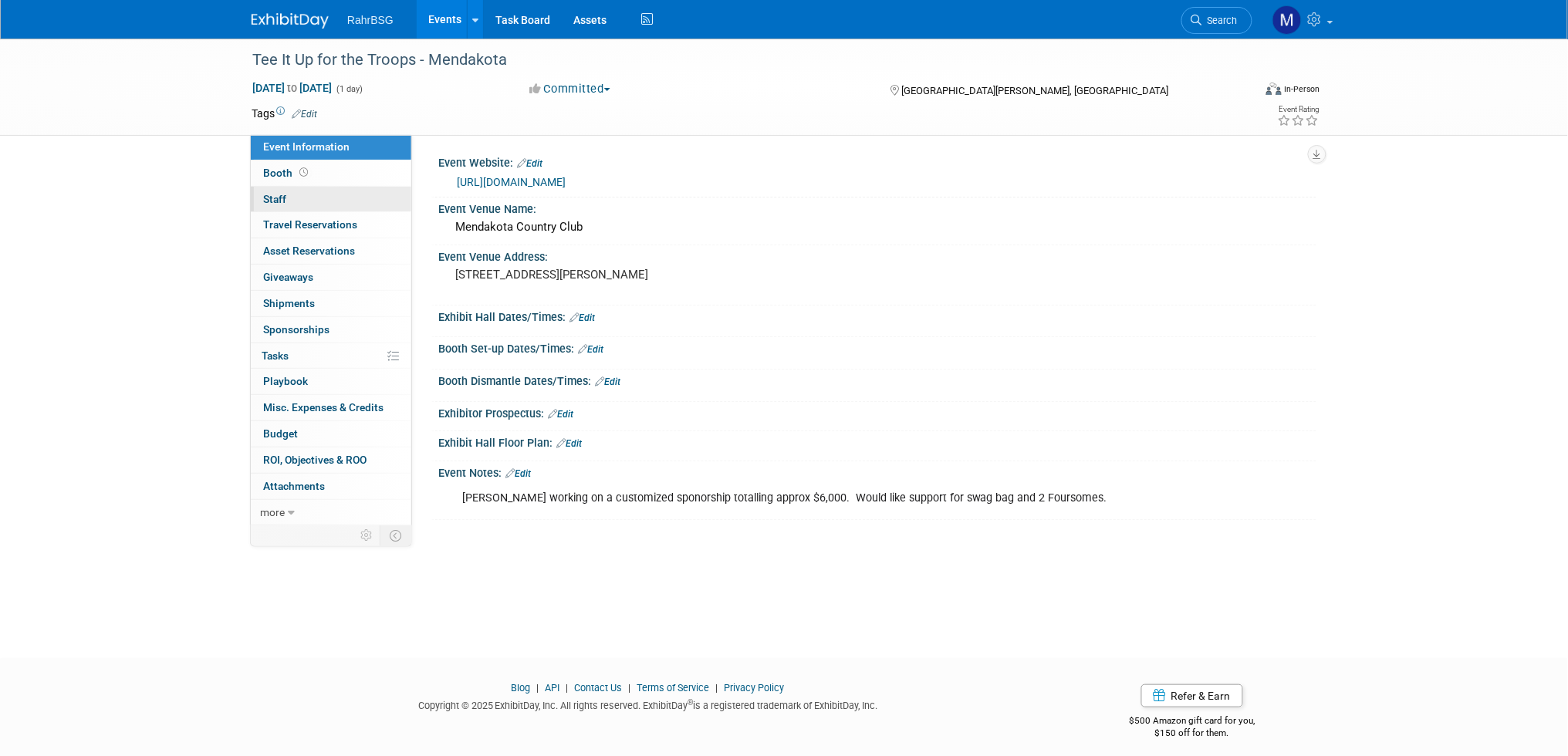
click at [316, 198] on link "0 Staff 0" at bounding box center [330, 200] width 161 height 25
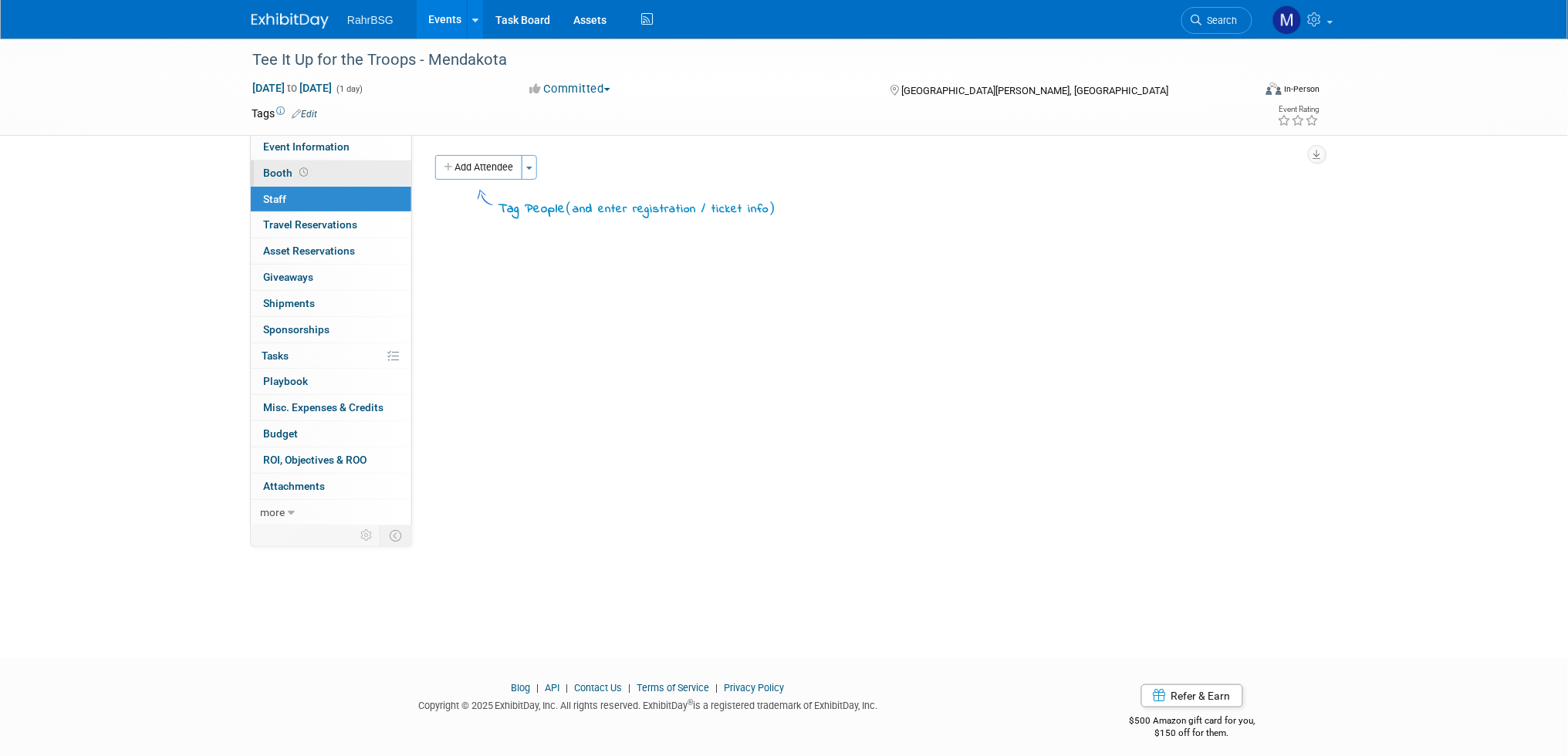
click at [314, 182] on link "Booth" at bounding box center [330, 173] width 161 height 25
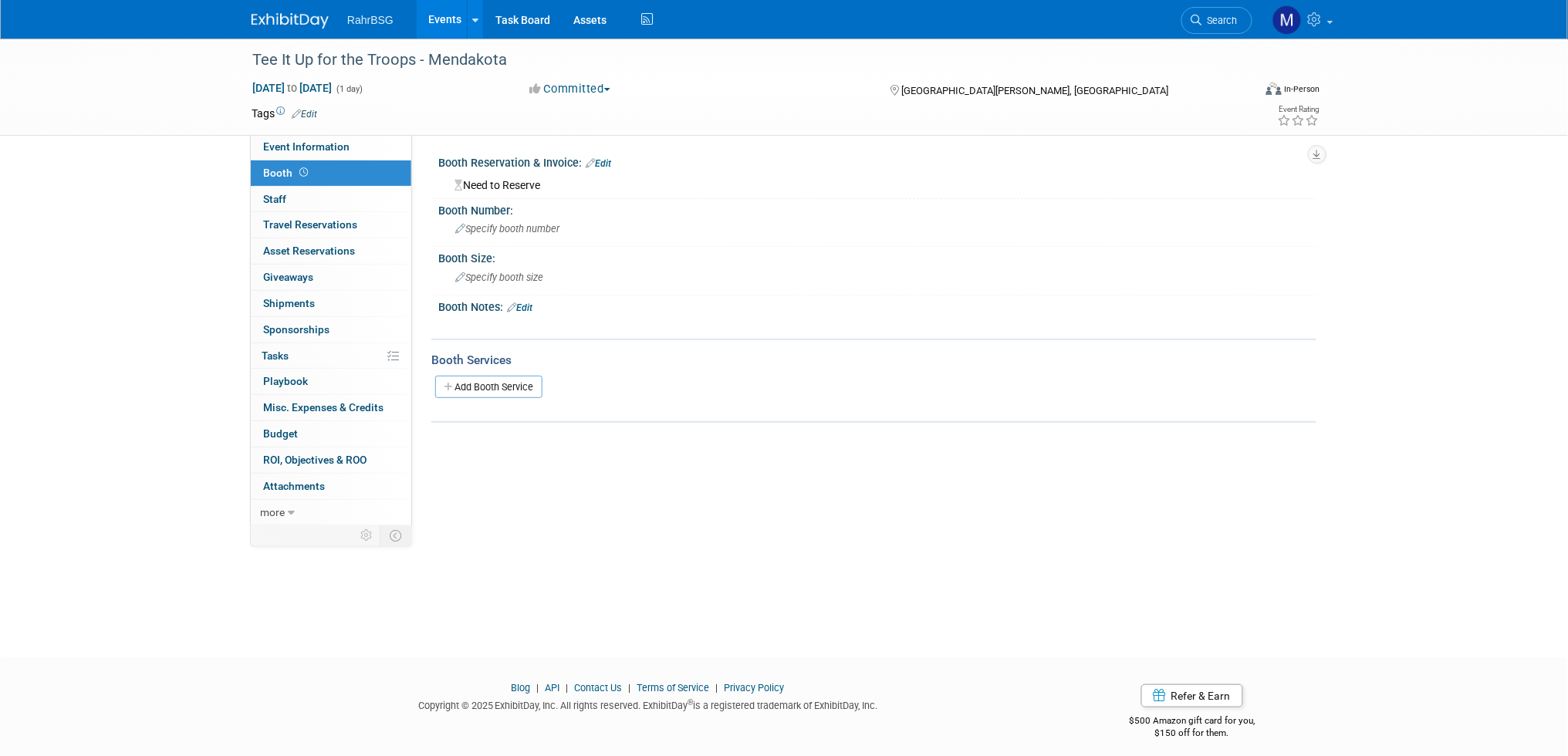
drag, startPoint x: 1446, startPoint y: 343, endPoint x: 1441, endPoint y: 317, distance: 26.5
click at [1447, 342] on div "Tee It Up for the Troops - Mendakota Sep 15, 2025 to Sep 15, 2025 (1 day) Sep 1…" at bounding box center [784, 335] width 1568 height 592
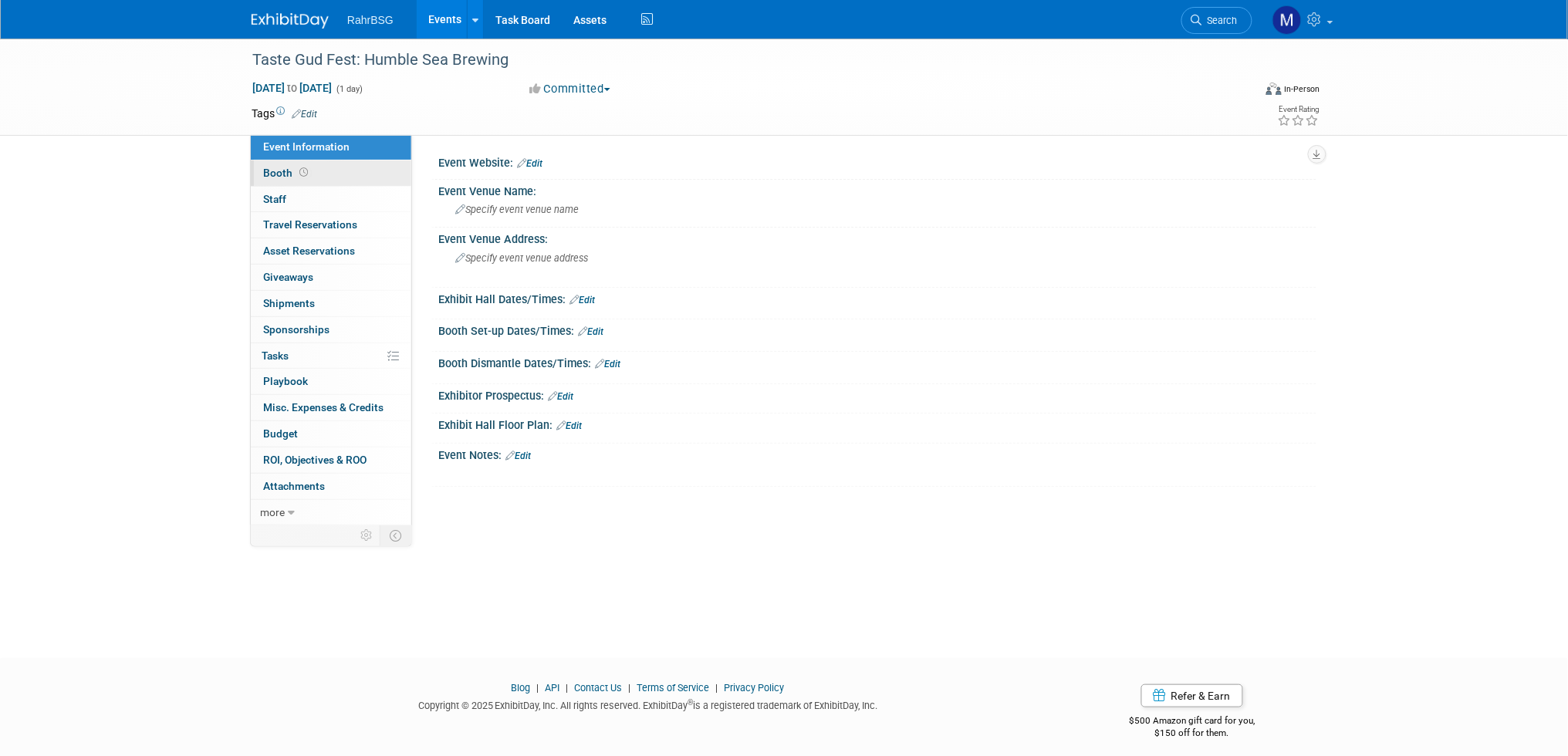
click at [276, 178] on span "Booth" at bounding box center [287, 173] width 48 height 13
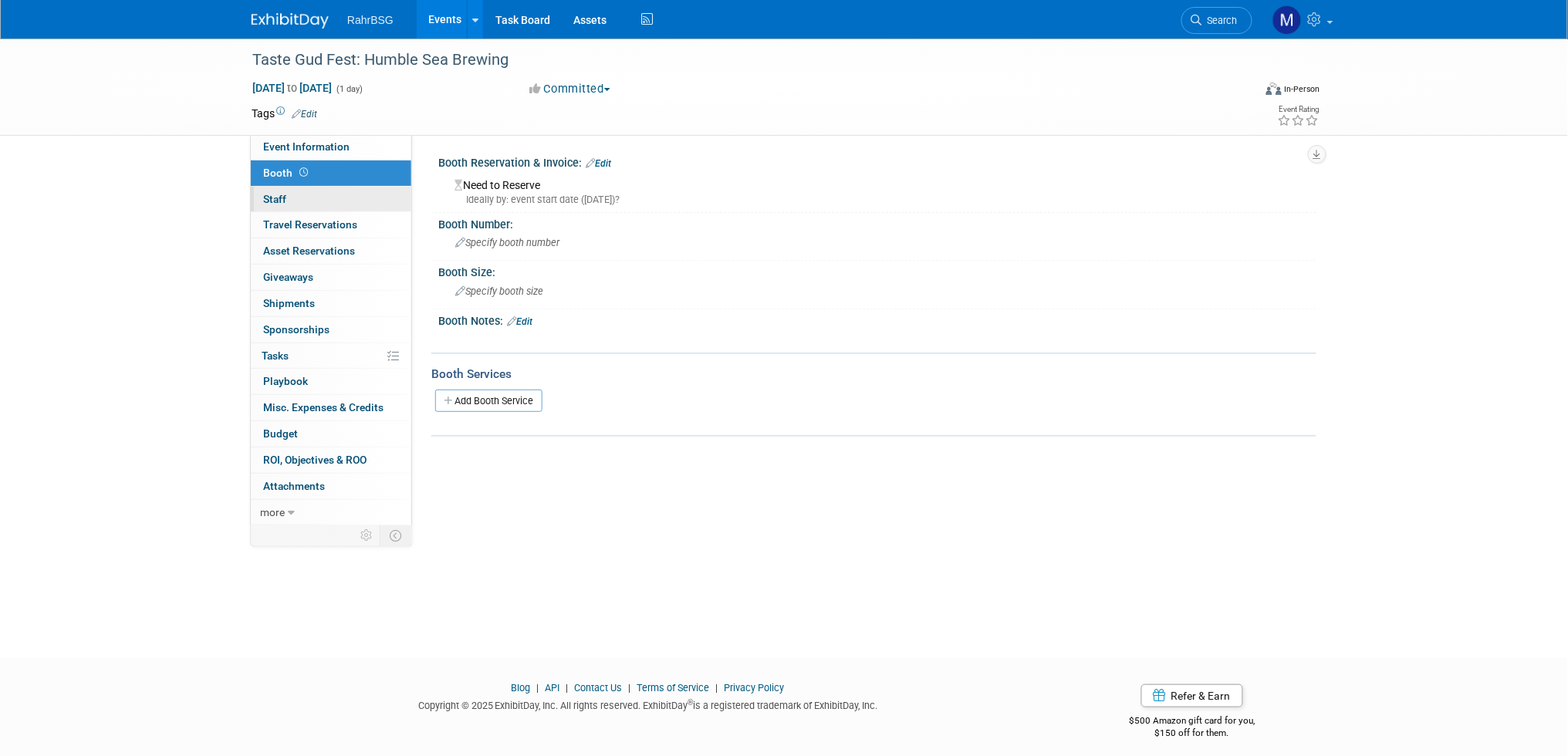
click at [280, 199] on span "Staff 0" at bounding box center [275, 200] width 24 height 13
